Goal: Communication & Community: Participate in discussion

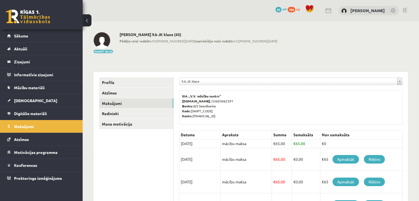
scroll to position [184, 0]
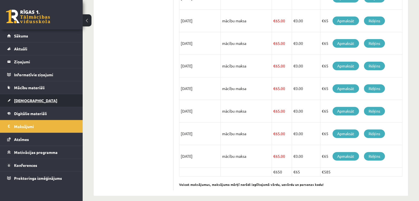
click at [40, 102] on link "[DEMOGRAPHIC_DATA]" at bounding box center [41, 100] width 69 height 13
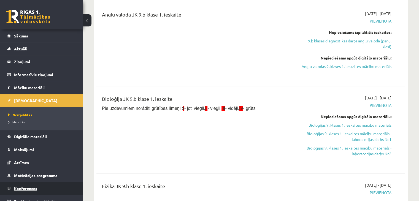
click at [48, 187] on link "Konferences" at bounding box center [41, 188] width 69 height 13
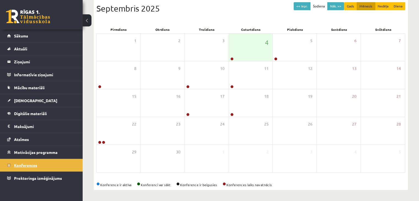
scroll to position [62, 0]
click at [255, 58] on div "4" at bounding box center [251, 48] width 44 height 28
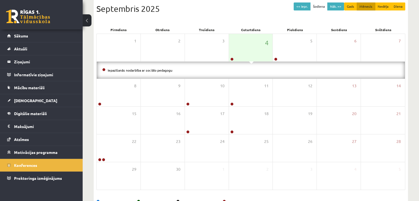
click at [167, 73] on div "Iepazīšanās nodarbība ar sociālo pedagogu" at bounding box center [251, 70] width 308 height 17
click at [166, 69] on link "Iepazīšanās nodarbība ar sociālo pedagogu" at bounding box center [140, 70] width 65 height 4
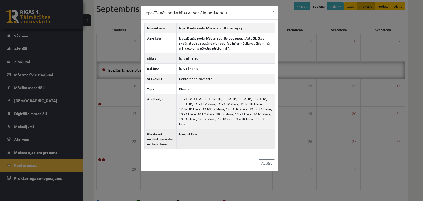
click at [192, 131] on td "Nav publisks" at bounding box center [225, 139] width 98 height 20
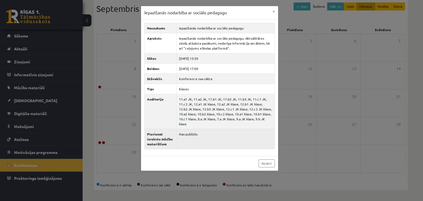
click at [193, 133] on td "Nav publisks" at bounding box center [225, 139] width 98 height 20
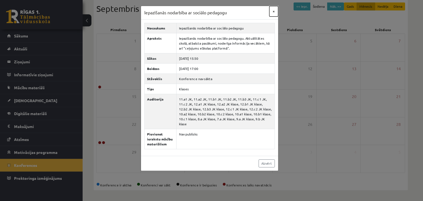
click at [277, 13] on button "×" at bounding box center [273, 11] width 9 height 10
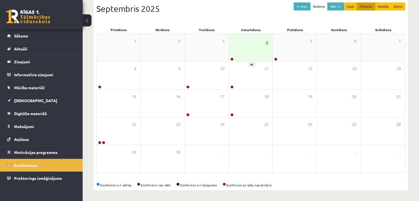
click at [251, 43] on div "4" at bounding box center [251, 48] width 44 height 28
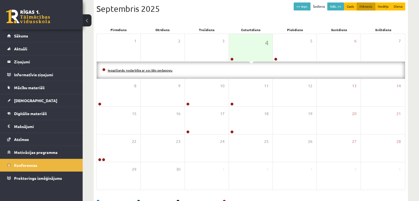
click at [156, 69] on link "Iepazīšanās nodarbība ar sociālo pedagogu" at bounding box center [140, 70] width 65 height 4
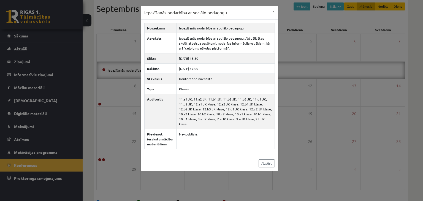
click at [92, 85] on div "Iepazīšanās nodarbība ar sociālo pedagogu × Nosaukums Iepazīšanās nodarbība ar …" at bounding box center [211, 100] width 423 height 201
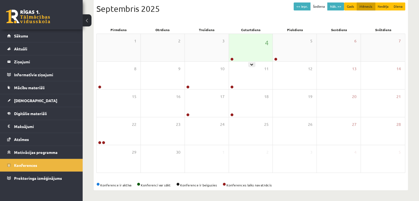
click at [248, 58] on div "4" at bounding box center [251, 48] width 44 height 28
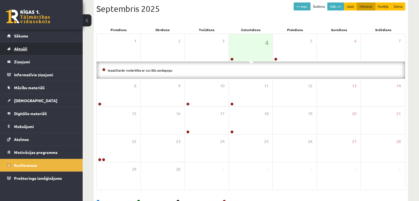
click at [24, 48] on span "Aktuāli" at bounding box center [20, 48] width 13 height 5
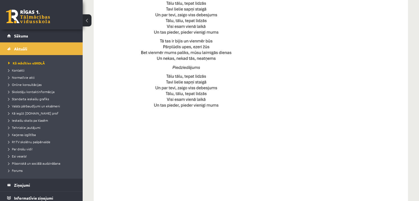
scroll to position [399, 0]
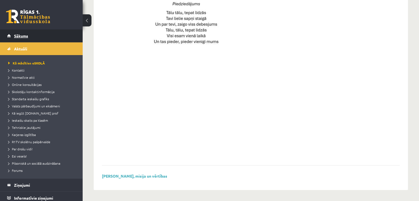
click at [25, 37] on span "Sākums" at bounding box center [21, 35] width 14 height 5
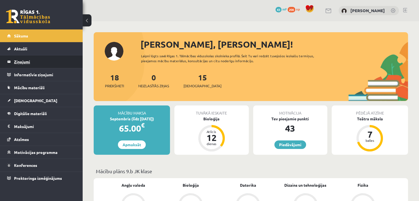
click at [27, 58] on legend "Ziņojumi 0" at bounding box center [45, 61] width 62 height 13
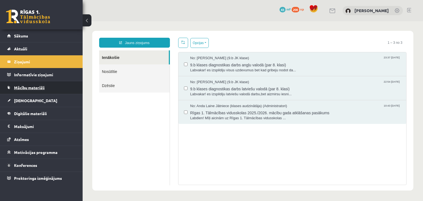
click at [72, 84] on link "Mācību materiāli" at bounding box center [41, 87] width 69 height 13
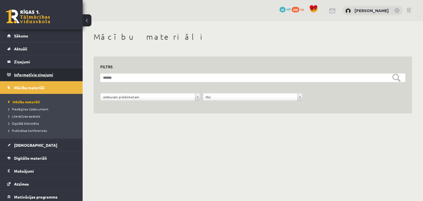
click at [21, 77] on legend "Informatīvie ziņojumi 0" at bounding box center [45, 74] width 62 height 13
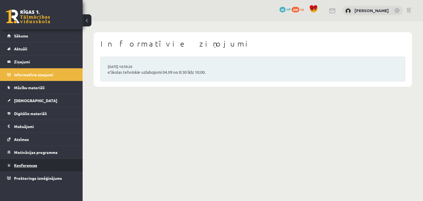
click at [29, 168] on link "Konferences" at bounding box center [41, 165] width 69 height 13
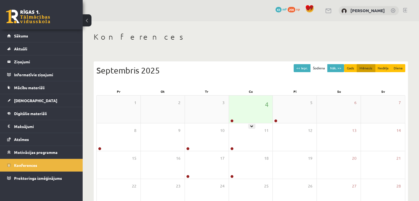
click at [236, 115] on div "4" at bounding box center [251, 109] width 44 height 28
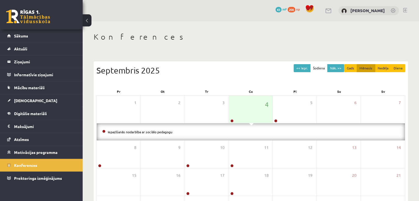
click at [163, 135] on li "Iepazīšanās nodarbība ar sociālo pedagogu" at bounding box center [250, 132] width 297 height 6
click at [164, 132] on link "Iepazīšanās nodarbība ar sociālo pedagogu" at bounding box center [140, 132] width 65 height 4
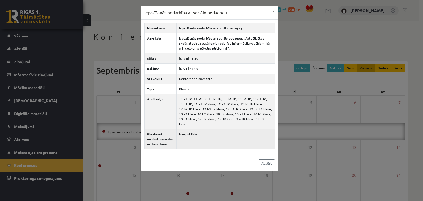
click at [194, 129] on td "Nav publisks" at bounding box center [225, 139] width 98 height 20
click at [196, 130] on td "Nav publisks" at bounding box center [225, 139] width 98 height 20
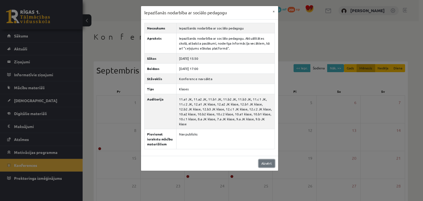
click at [271, 159] on link "Aizvērt" at bounding box center [266, 163] width 16 height 8
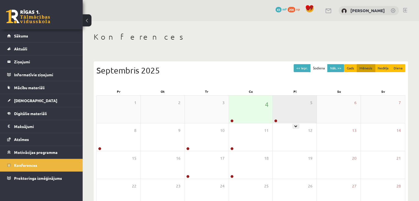
click at [297, 109] on div "5" at bounding box center [294, 109] width 44 height 28
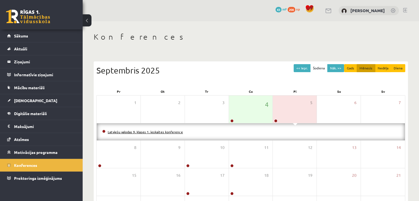
click at [149, 130] on link "Latviešu valodas 9. klases 1. ieskaites konference" at bounding box center [145, 132] width 75 height 4
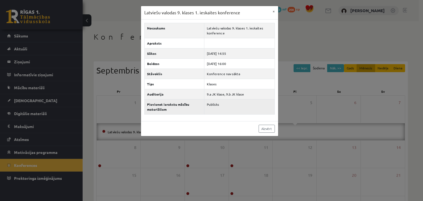
click at [217, 103] on td "Publisks" at bounding box center [239, 106] width 70 height 15
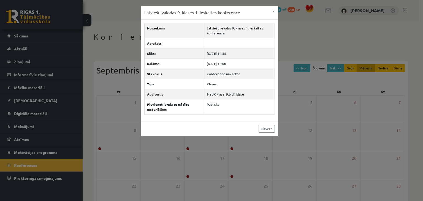
click at [257, 128] on div "Aizvērt" at bounding box center [209, 128] width 137 height 15
click at [263, 128] on link "Aizvērt" at bounding box center [266, 129] width 16 height 8
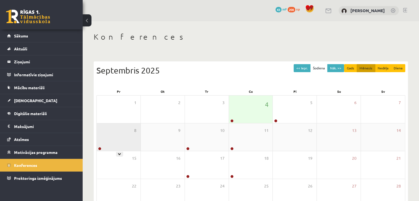
click at [119, 144] on div "8" at bounding box center [119, 137] width 44 height 28
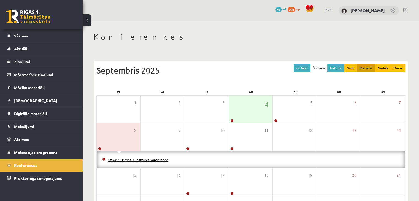
click at [155, 158] on link "Fizikas 9. klases 1. ieskaites konference" at bounding box center [138, 159] width 61 height 4
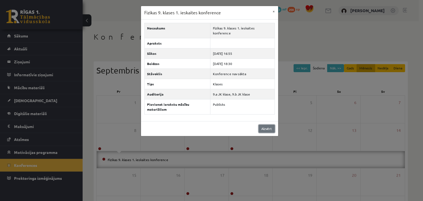
click at [264, 125] on link "Aizvērt" at bounding box center [266, 129] width 16 height 8
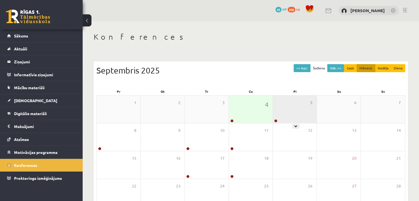
click at [309, 115] on div "5" at bounding box center [294, 109] width 44 height 28
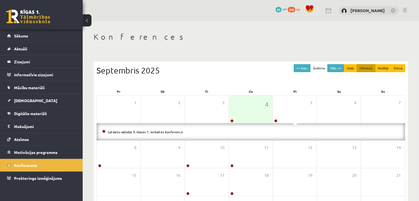
click at [181, 133] on li "Latviešu valodas 9. klases 1. ieskaites konference" at bounding box center [250, 132] width 297 height 6
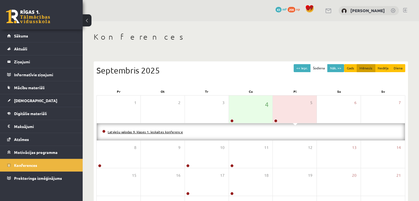
click at [179, 133] on link "Latviešu valodas 9. klases 1. ieskaites konference" at bounding box center [145, 132] width 75 height 4
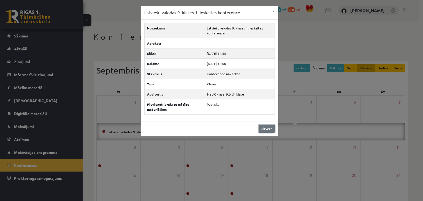
click at [264, 128] on link "Aizvērt" at bounding box center [266, 129] width 16 height 8
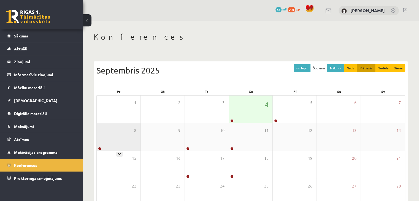
click at [123, 131] on div "8" at bounding box center [119, 137] width 44 height 28
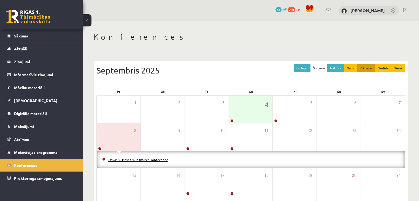
click at [126, 159] on link "Fizikas 9. klases 1. ieskaites konference" at bounding box center [138, 159] width 61 height 4
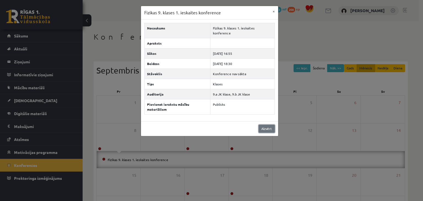
click at [262, 125] on link "Aizvērt" at bounding box center [266, 129] width 16 height 8
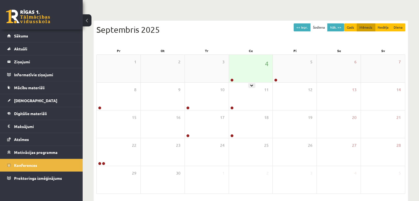
scroll to position [62, 0]
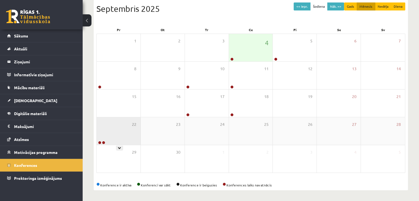
click at [120, 140] on div "22" at bounding box center [119, 131] width 44 height 28
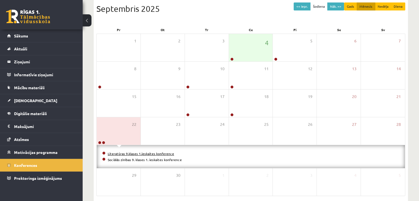
click at [127, 153] on link "Literatūras 9.klases 1.ieskaites konference" at bounding box center [141, 153] width 66 height 4
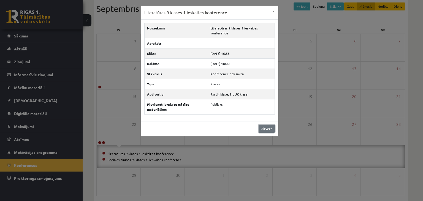
click at [263, 125] on link "Aizvērt" at bounding box center [266, 129] width 16 height 8
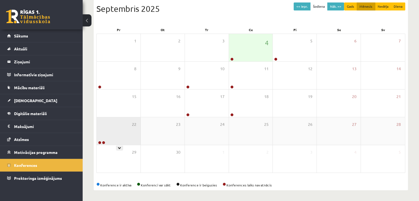
click at [116, 143] on div "22" at bounding box center [119, 131] width 44 height 28
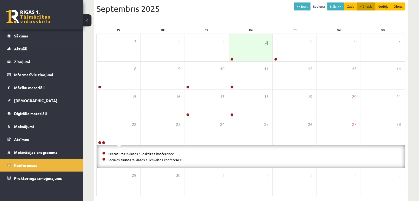
click at [128, 161] on li "Sociālās zinības 9. klases 1. ieskaites konference" at bounding box center [250, 160] width 297 height 6
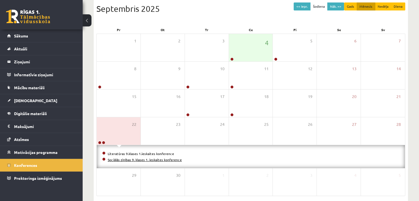
click at [128, 159] on link "Sociālās zinības 9. klases 1. ieskaites konference" at bounding box center [145, 159] width 74 height 4
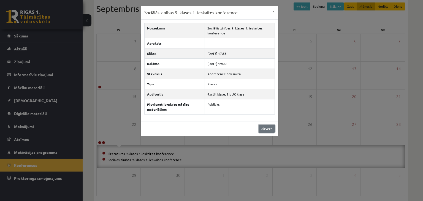
click at [263, 125] on link "Aizvērt" at bounding box center [266, 129] width 16 height 8
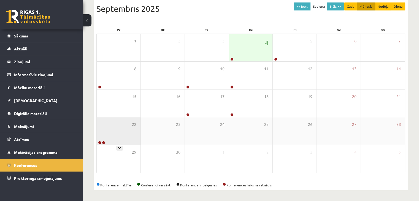
click at [122, 139] on div "22" at bounding box center [119, 131] width 44 height 28
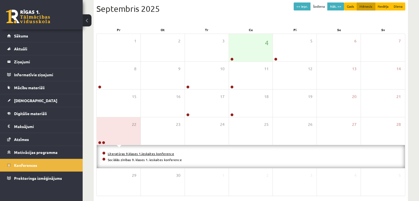
click at [134, 152] on link "Literatūras 9.klases 1.ieskaites konference" at bounding box center [141, 153] width 66 height 4
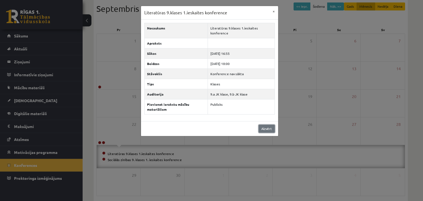
click at [264, 130] on link "Aizvērt" at bounding box center [266, 129] width 16 height 8
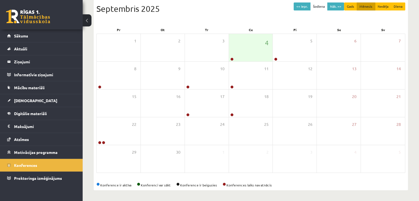
scroll to position [0, 0]
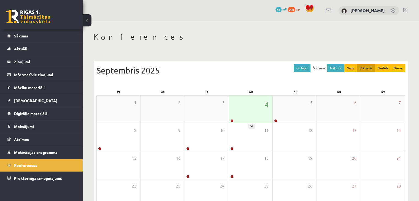
click at [241, 100] on div "4" at bounding box center [251, 109] width 44 height 28
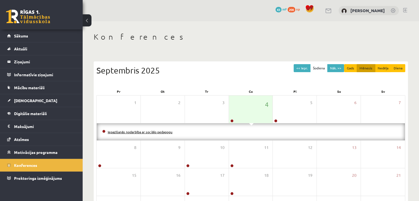
click at [167, 131] on link "Iepazīšanās nodarbība ar sociālo pedagogu" at bounding box center [140, 132] width 65 height 4
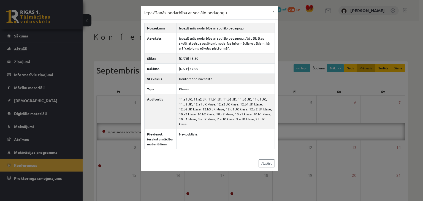
click at [204, 77] on td "Konference nav sākta" at bounding box center [225, 78] width 98 height 10
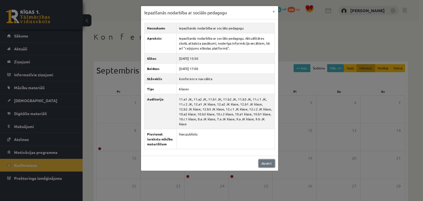
click at [269, 159] on link "Aizvērt" at bounding box center [266, 163] width 16 height 8
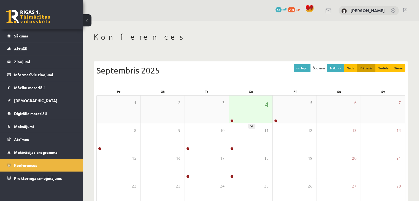
click at [238, 119] on div "4" at bounding box center [251, 109] width 44 height 28
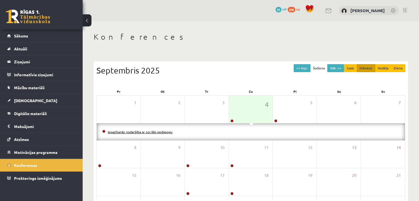
click at [133, 132] on link "Iepazīšanās nodarbība ar sociālo pedagogu" at bounding box center [140, 132] width 65 height 4
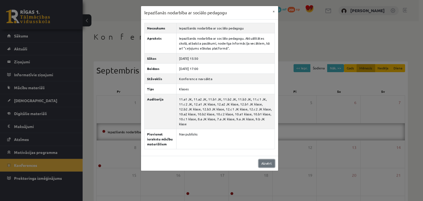
click at [268, 159] on link "Aizvērt" at bounding box center [266, 163] width 16 height 8
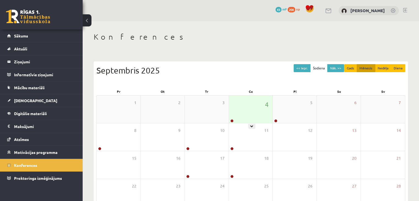
click at [256, 108] on div "4" at bounding box center [251, 109] width 44 height 28
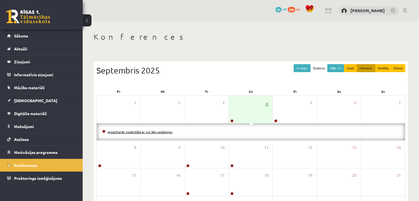
click at [159, 131] on link "Iepazīšanās nodarbība ar sociālo pedagogu" at bounding box center [140, 132] width 65 height 4
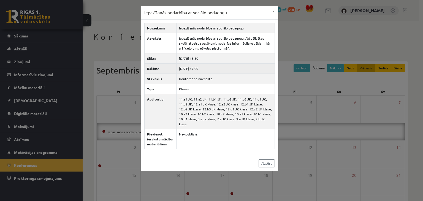
drag, startPoint x: 205, startPoint y: 68, endPoint x: 183, endPoint y: 68, distance: 22.0
click at [183, 68] on td "[DATE] 17:00" at bounding box center [225, 68] width 98 height 10
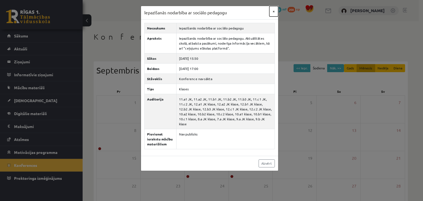
click at [271, 13] on button "×" at bounding box center [273, 11] width 9 height 10
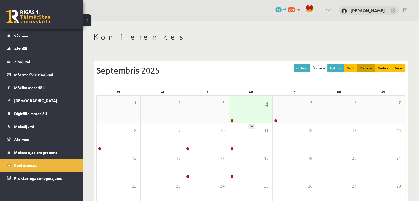
click at [254, 111] on div "4" at bounding box center [251, 109] width 44 height 28
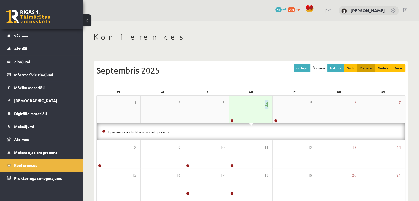
click at [254, 111] on div "4" at bounding box center [251, 109] width 44 height 28
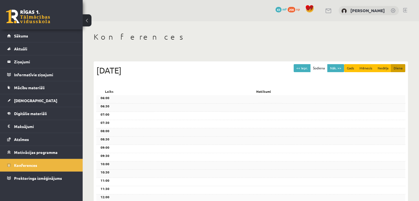
scroll to position [11, 0]
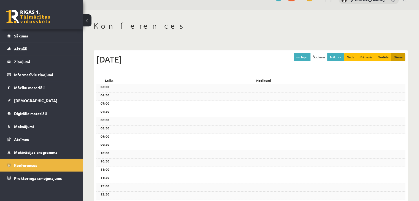
click at [234, 69] on div "<< Iepr. Šodiena Nāk. >> Gads Mēnesis Nedēļa Diena Ce, 4 Septembris 2025" at bounding box center [250, 64] width 308 height 23
click at [89, 17] on button at bounding box center [87, 20] width 9 height 12
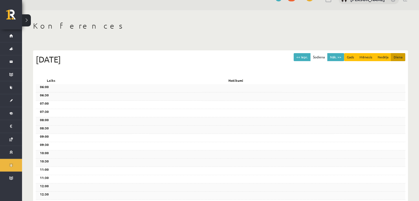
click at [26, 17] on button at bounding box center [26, 20] width 9 height 12
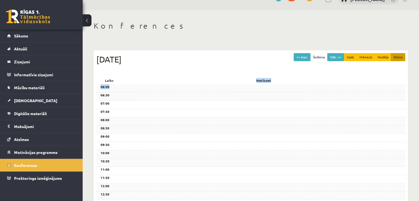
drag, startPoint x: 255, startPoint y: 84, endPoint x: 223, endPoint y: 85, distance: 32.2
click at [223, 85] on div "06:00" at bounding box center [250, 88] width 308 height 8
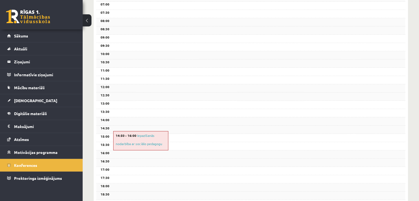
scroll to position [145, 0]
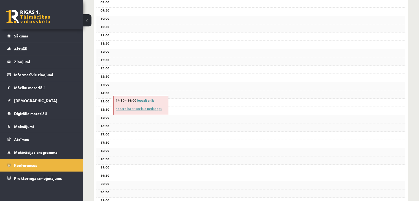
click at [148, 100] on link "Iepazīšanās nodarbība ar sociālo pedagogu" at bounding box center [139, 104] width 47 height 13
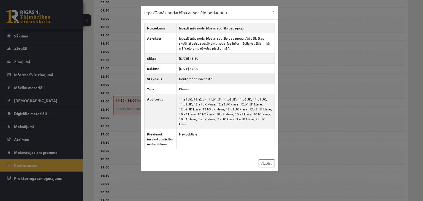
click at [198, 78] on td "Konference nav sākta" at bounding box center [225, 78] width 98 height 10
click at [267, 159] on link "Aizvērt" at bounding box center [266, 163] width 16 height 8
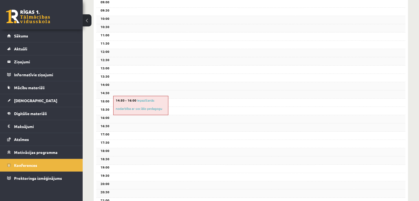
scroll to position [187, 0]
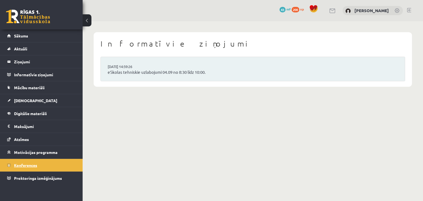
click at [37, 166] on span "Konferences" at bounding box center [25, 165] width 23 height 5
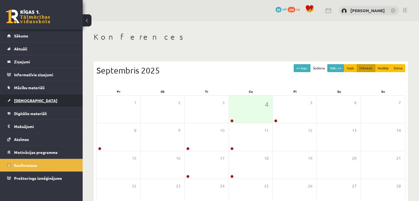
click at [25, 104] on link "[DEMOGRAPHIC_DATA]" at bounding box center [41, 100] width 69 height 13
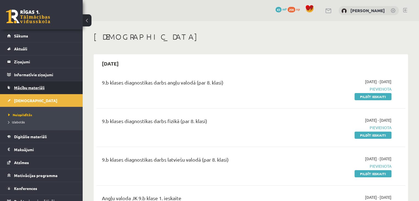
click at [29, 90] on link "Mācību materiāli" at bounding box center [41, 87] width 69 height 13
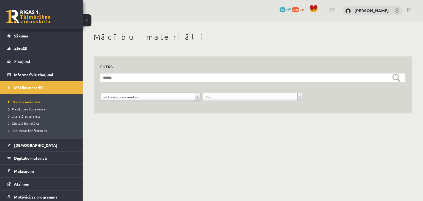
click at [44, 107] on span "Pieslēgties Uzdevumiem" at bounding box center [28, 109] width 40 height 4
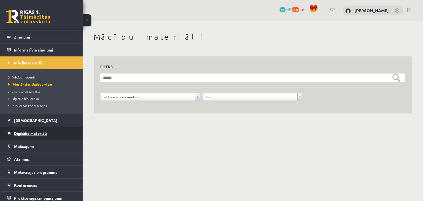
scroll to position [26, 0]
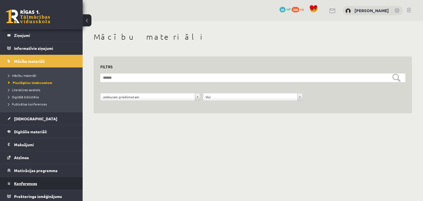
click at [31, 182] on span "Konferences" at bounding box center [25, 183] width 23 height 5
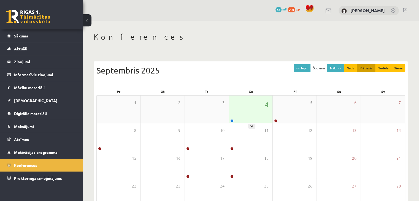
click at [232, 112] on div "4" at bounding box center [251, 109] width 44 height 28
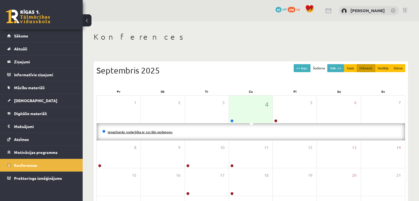
click at [133, 132] on link "Iepazīšanās nodarbība ar sociālo pedagogu" at bounding box center [140, 132] width 65 height 4
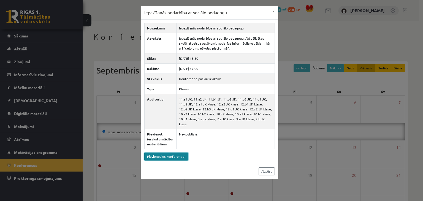
click at [169, 152] on link "Pievienoties konferencei" at bounding box center [166, 156] width 44 height 8
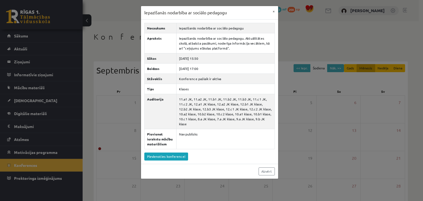
drag, startPoint x: 272, startPoint y: 168, endPoint x: 284, endPoint y: 82, distance: 87.3
click at [284, 82] on div "Iepazīšanās nodarbība ar sociālo pedagogu × Nosaukums Iepazīšanās nodarbība ar …" at bounding box center [211, 100] width 423 height 201
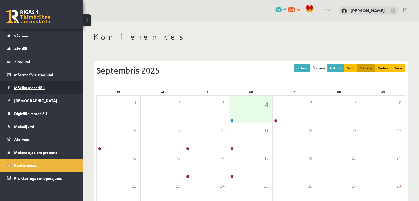
click at [40, 87] on span "Mācību materiāli" at bounding box center [29, 87] width 31 height 5
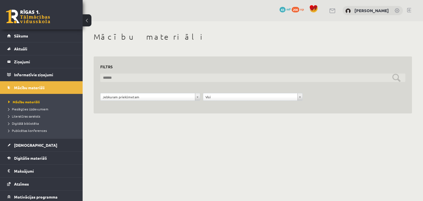
click at [108, 79] on input "text" at bounding box center [252, 77] width 305 height 9
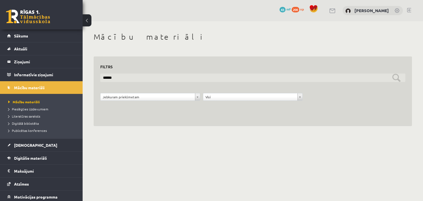
type input "******"
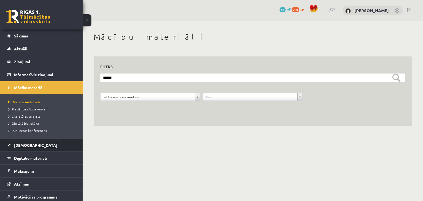
click at [34, 144] on link "[DEMOGRAPHIC_DATA]" at bounding box center [41, 145] width 69 height 13
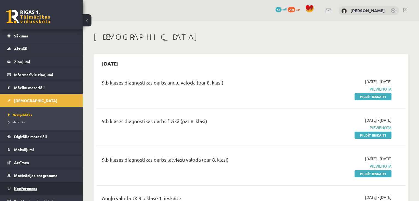
drag, startPoint x: 44, startPoint y: 188, endPoint x: 26, endPoint y: 190, distance: 18.2
click at [26, 190] on link "Konferences" at bounding box center [41, 188] width 69 height 13
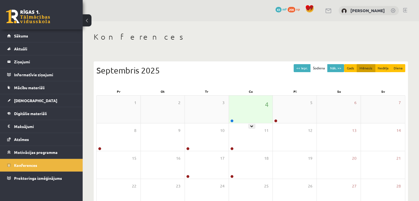
click at [247, 107] on div "4" at bounding box center [251, 109] width 44 height 28
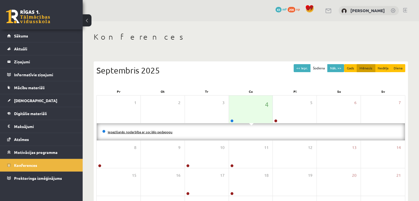
click at [145, 133] on link "Iepazīšanās nodarbība ar sociālo pedagogu" at bounding box center [140, 132] width 65 height 4
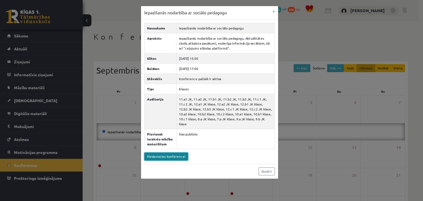
click at [175, 152] on link "Pievienoties konferencei" at bounding box center [166, 156] width 44 height 8
click at [171, 153] on link "Pievienoties konferencei" at bounding box center [166, 156] width 44 height 8
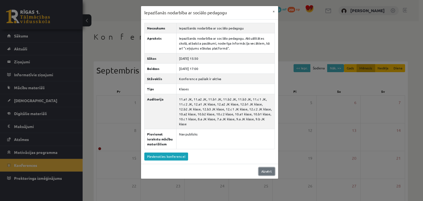
click at [263, 168] on link "Aizvērt" at bounding box center [266, 171] width 16 height 8
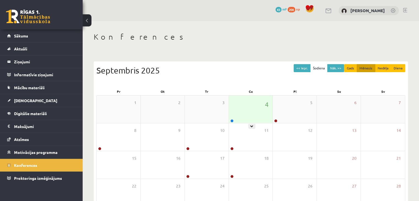
click at [235, 107] on div "4" at bounding box center [251, 109] width 44 height 28
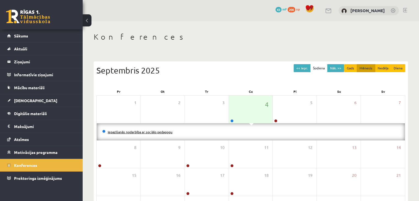
click at [155, 132] on link "Iepazīšanās nodarbība ar sociālo pedagogu" at bounding box center [140, 132] width 65 height 4
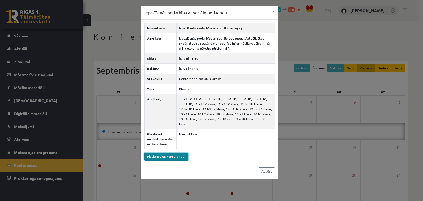
click at [174, 152] on link "Pievienoties konferencei" at bounding box center [166, 156] width 44 height 8
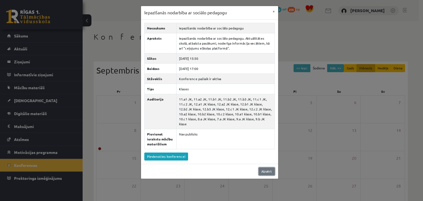
click at [260, 167] on link "Aizvērt" at bounding box center [266, 171] width 16 height 8
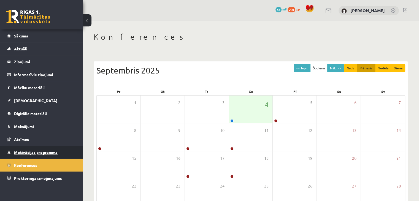
click at [49, 151] on span "Motivācijas programma" at bounding box center [35, 152] width 43 height 5
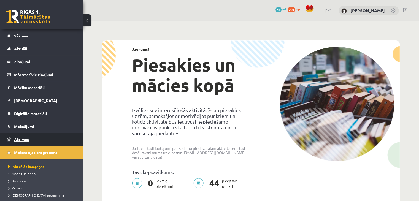
click at [35, 137] on link "Atzīmes" at bounding box center [41, 139] width 69 height 13
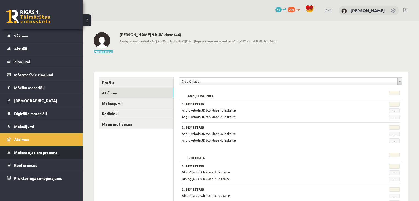
click at [35, 151] on span "Motivācijas programma" at bounding box center [35, 152] width 43 height 5
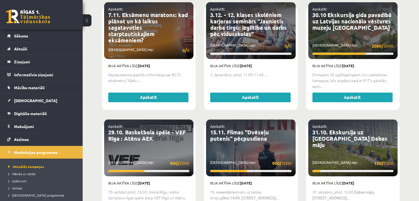
scroll to position [493, 0]
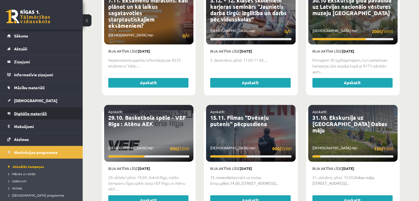
click at [25, 118] on link "Digitālie materiāli" at bounding box center [41, 113] width 69 height 13
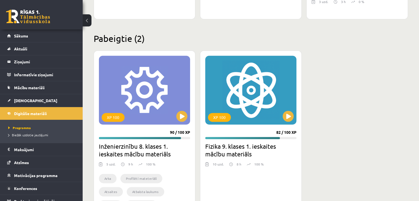
scroll to position [761, 0]
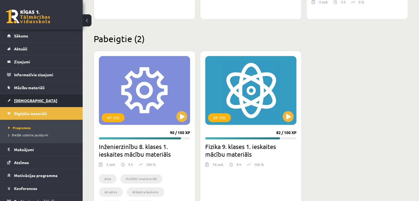
click at [29, 101] on span "[DEMOGRAPHIC_DATA]" at bounding box center [35, 100] width 43 height 5
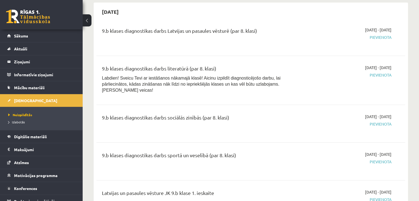
scroll to position [522, 0]
click at [26, 34] on span "Sākums" at bounding box center [21, 35] width 14 height 5
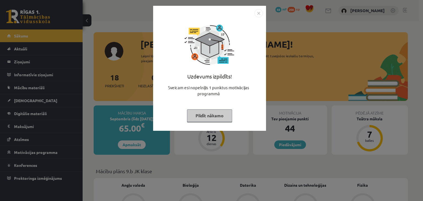
click at [217, 115] on button "Pildīt nākamo" at bounding box center [209, 115] width 45 height 13
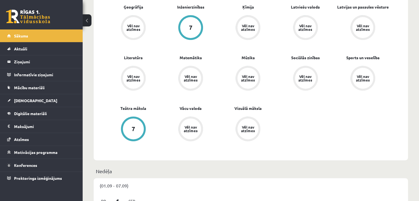
scroll to position [232, 0]
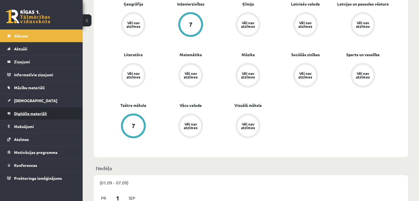
click at [37, 113] on span "Digitālie materiāli" at bounding box center [30, 113] width 33 height 5
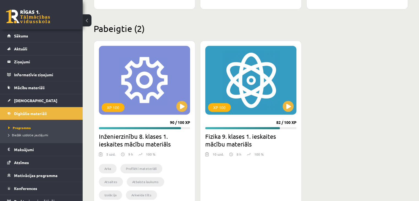
scroll to position [791, 0]
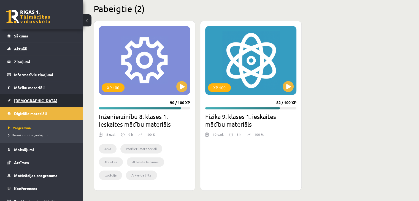
click at [31, 106] on link "[DEMOGRAPHIC_DATA]" at bounding box center [41, 100] width 69 height 13
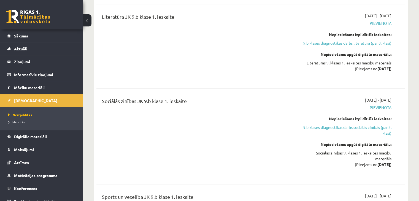
scroll to position [794, 0]
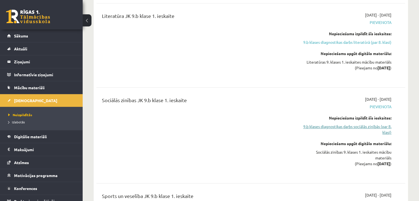
click at [355, 124] on link "9.b klases diagnostikas darbs sociālās zinībās (par 8. klasi)" at bounding box center [345, 130] width 91 height 12
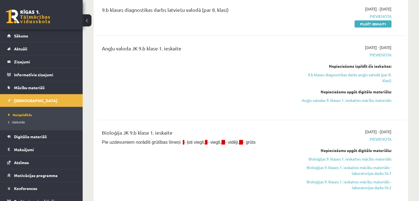
scroll to position [150, 0]
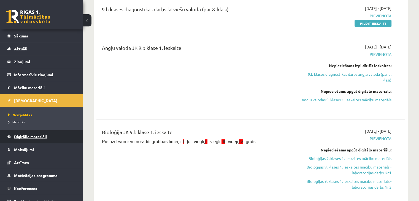
click at [24, 135] on span "Digitālie materiāli" at bounding box center [30, 136] width 33 height 5
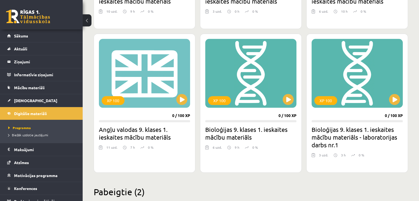
scroll to position [609, 0]
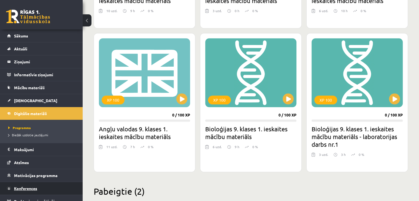
click at [49, 190] on link "Konferences" at bounding box center [41, 188] width 69 height 13
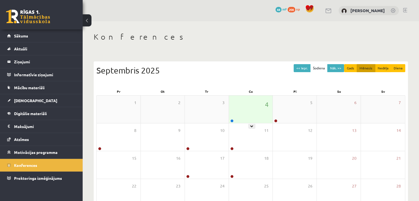
click at [233, 105] on div "4" at bounding box center [251, 109] width 44 height 28
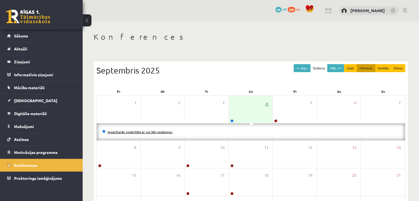
click at [124, 132] on link "Iepazīšanās nodarbība ar sociālo pedagogu" at bounding box center [140, 132] width 65 height 4
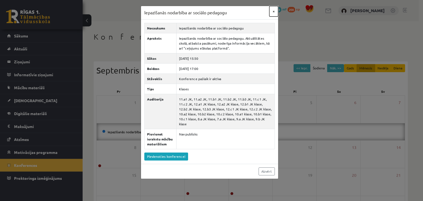
click at [273, 8] on button "×" at bounding box center [273, 11] width 9 height 10
